Goal: Information Seeking & Learning: Learn about a topic

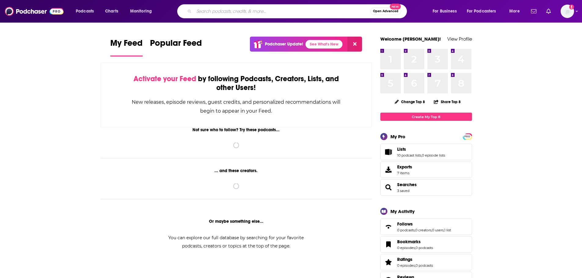
click at [330, 13] on input "Search podcasts, credits, & more..." at bounding box center [282, 11] width 176 height 10
